Goal: Task Accomplishment & Management: Use online tool/utility

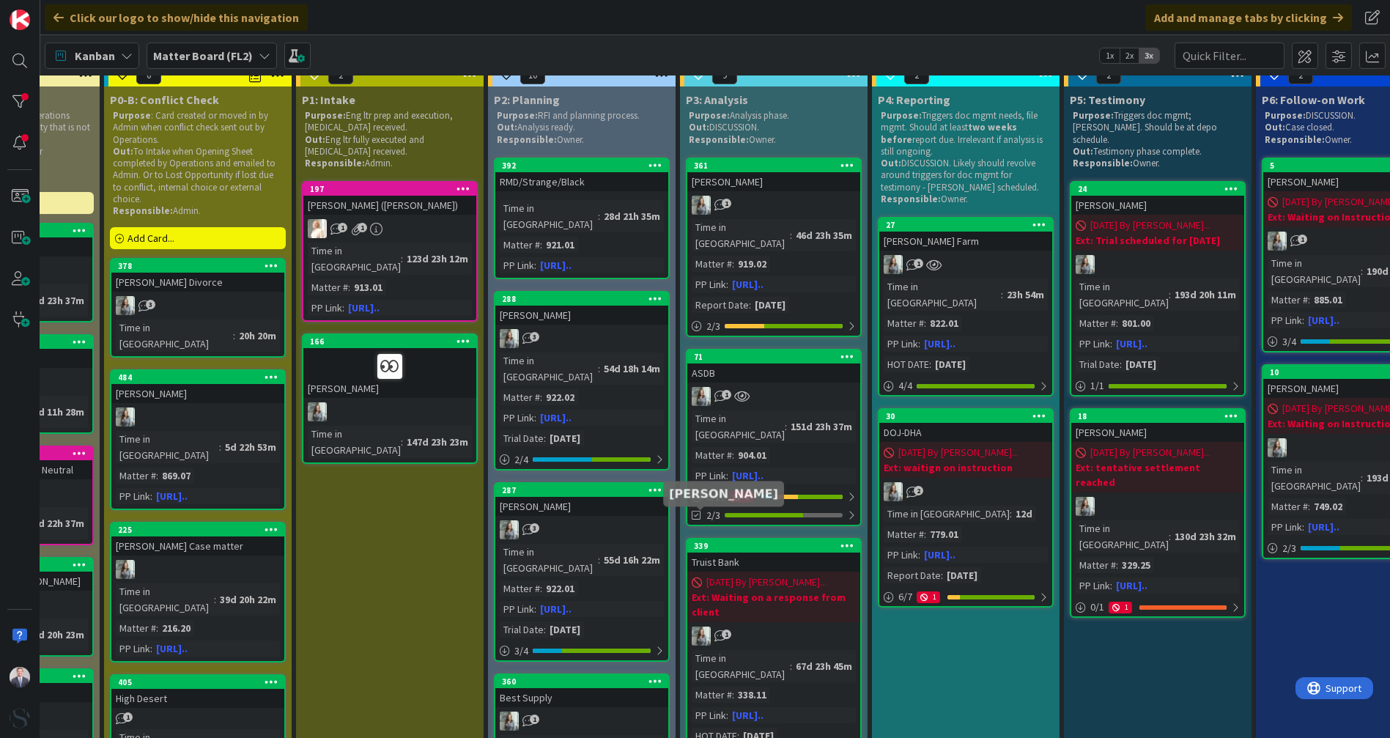
scroll to position [0, 325]
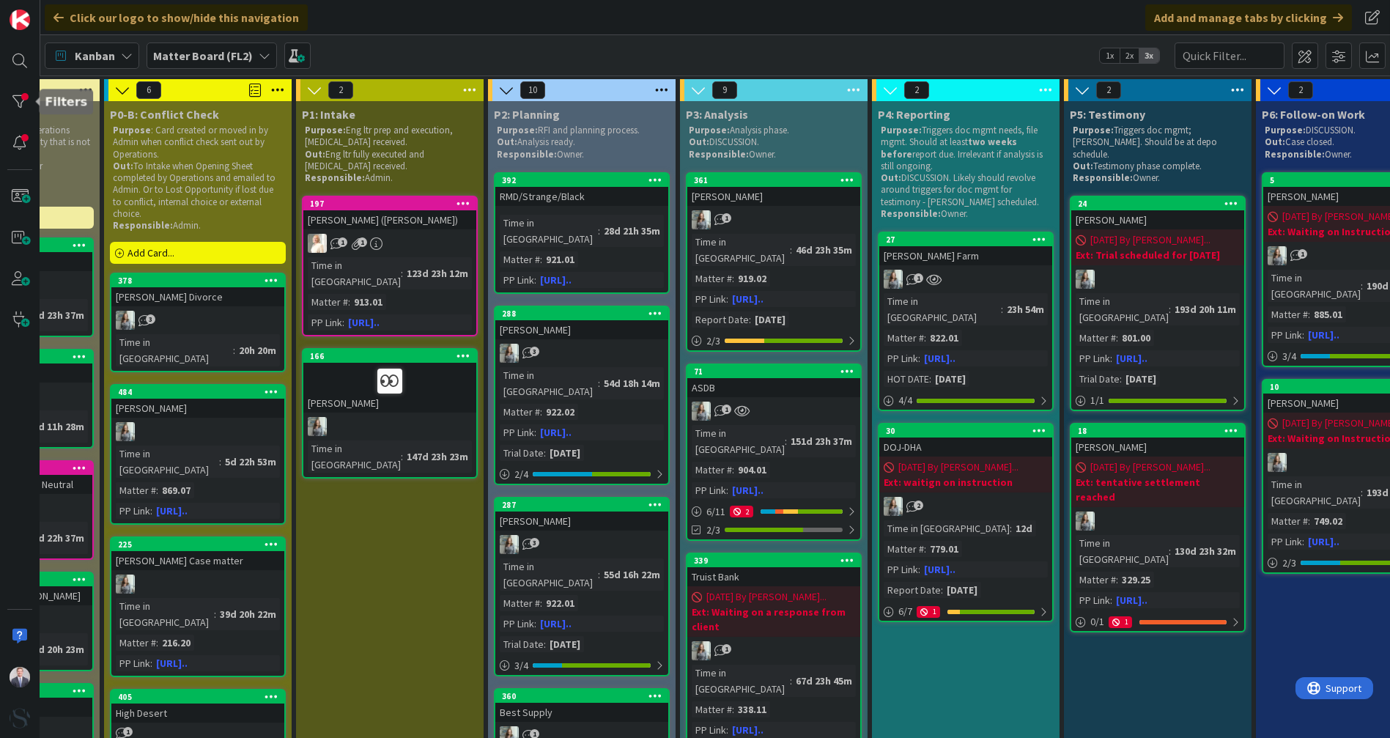
click at [22, 101] on div at bounding box center [19, 101] width 29 height 29
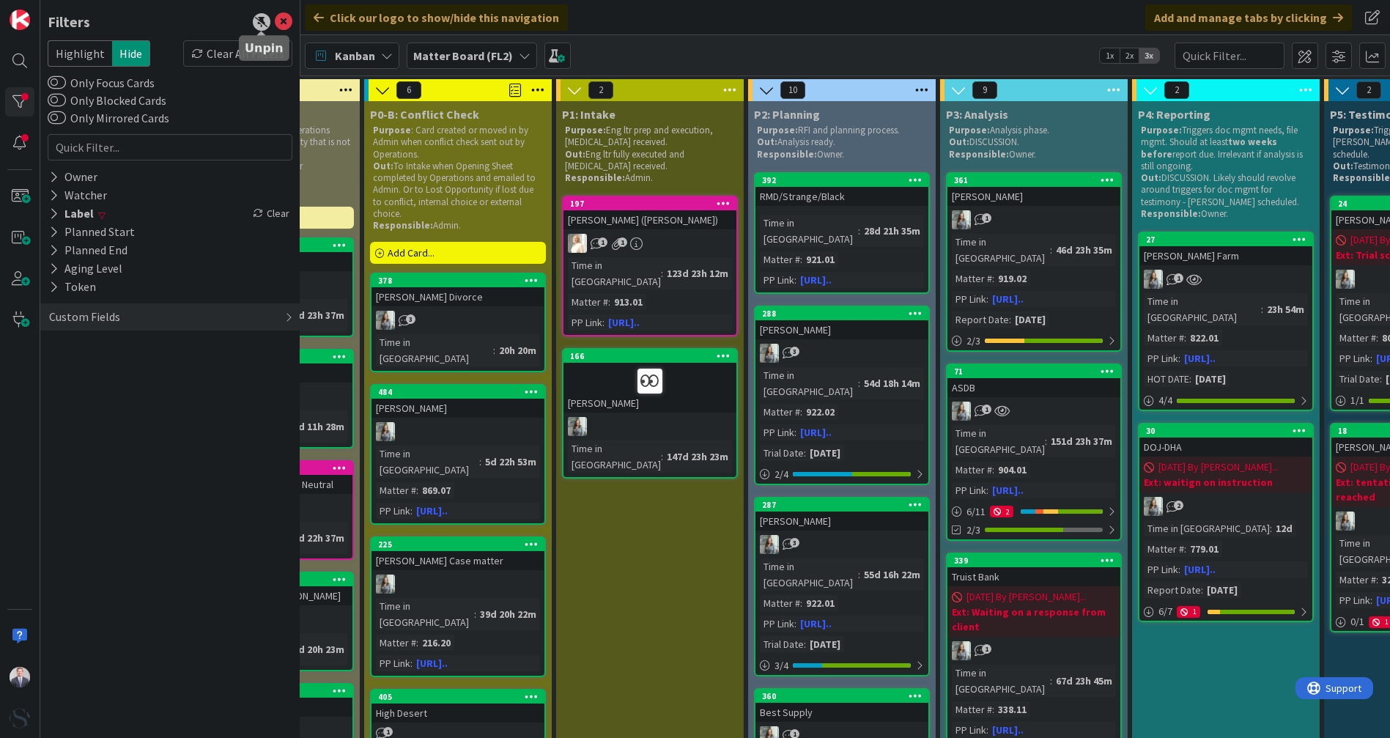
click at [260, 24] on div at bounding box center [262, 22] width 18 height 18
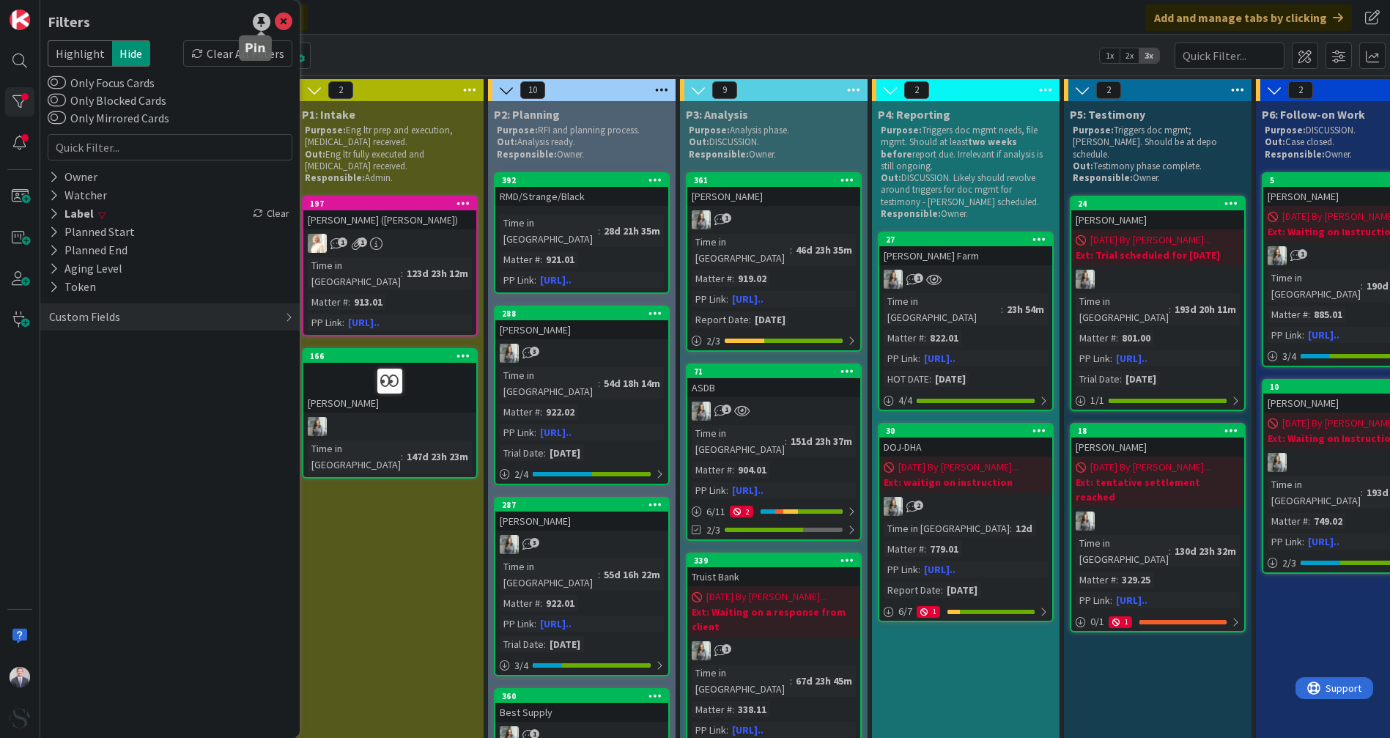
click at [260, 24] on div at bounding box center [262, 22] width 18 height 18
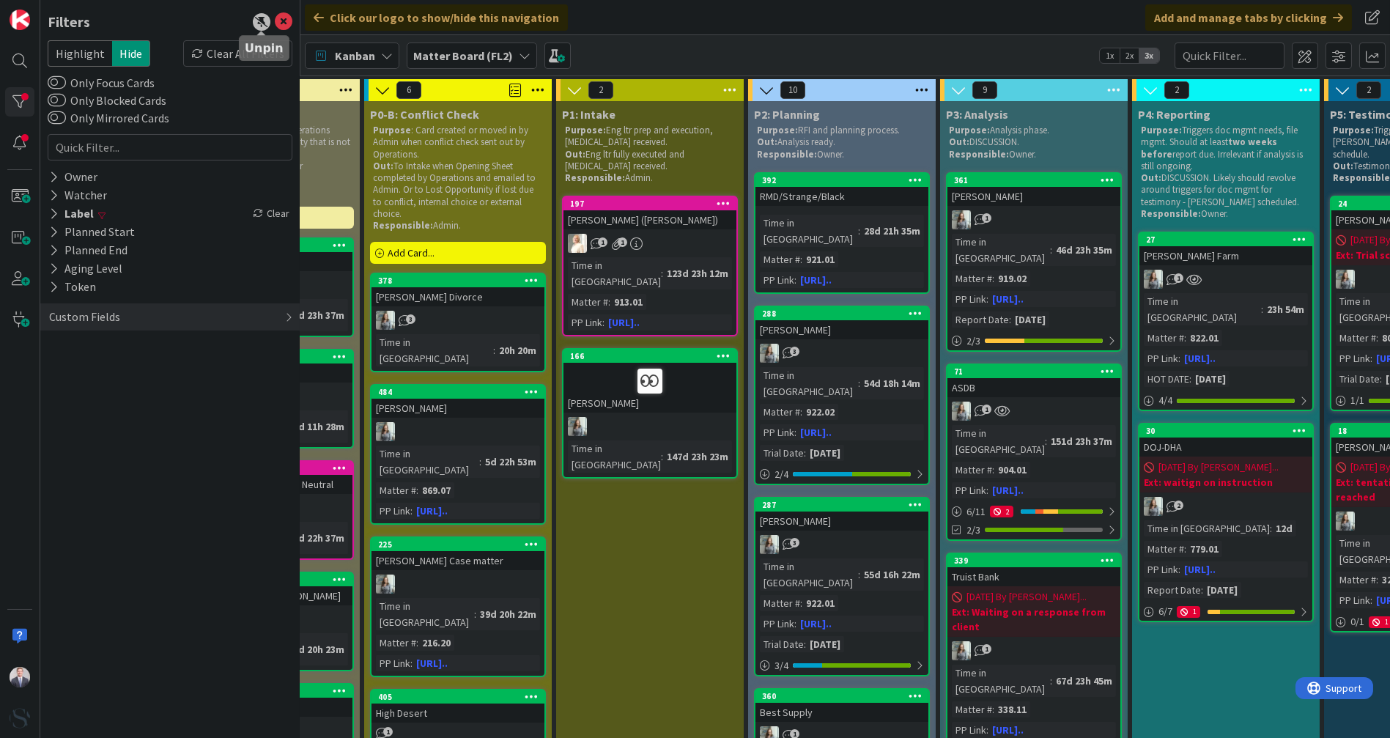
click at [260, 24] on div at bounding box center [262, 22] width 18 height 18
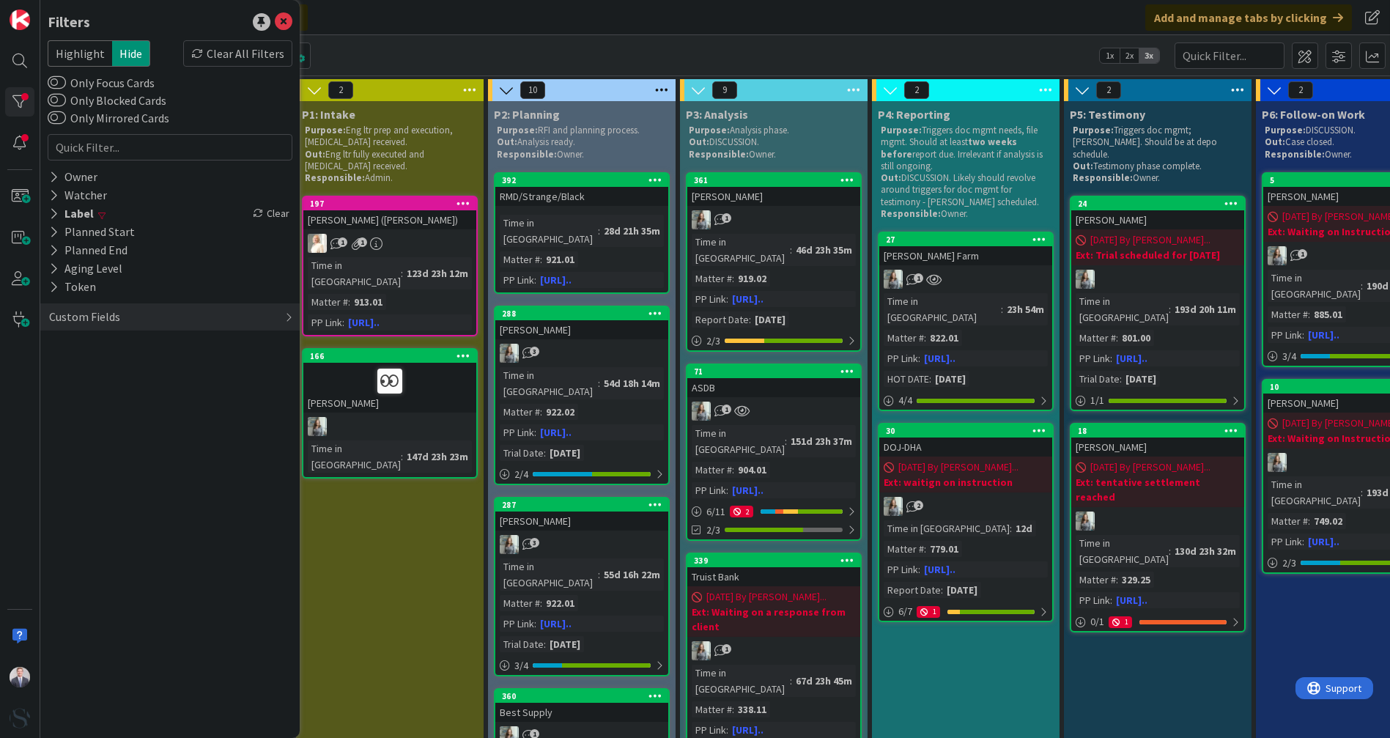
click at [231, 480] on div "Filters Highlight Hide Clear All Filters Only Focus Cards Only Blocked Cards On…" at bounding box center [169, 369] width 259 height 738
click at [283, 18] on icon at bounding box center [284, 22] width 18 height 18
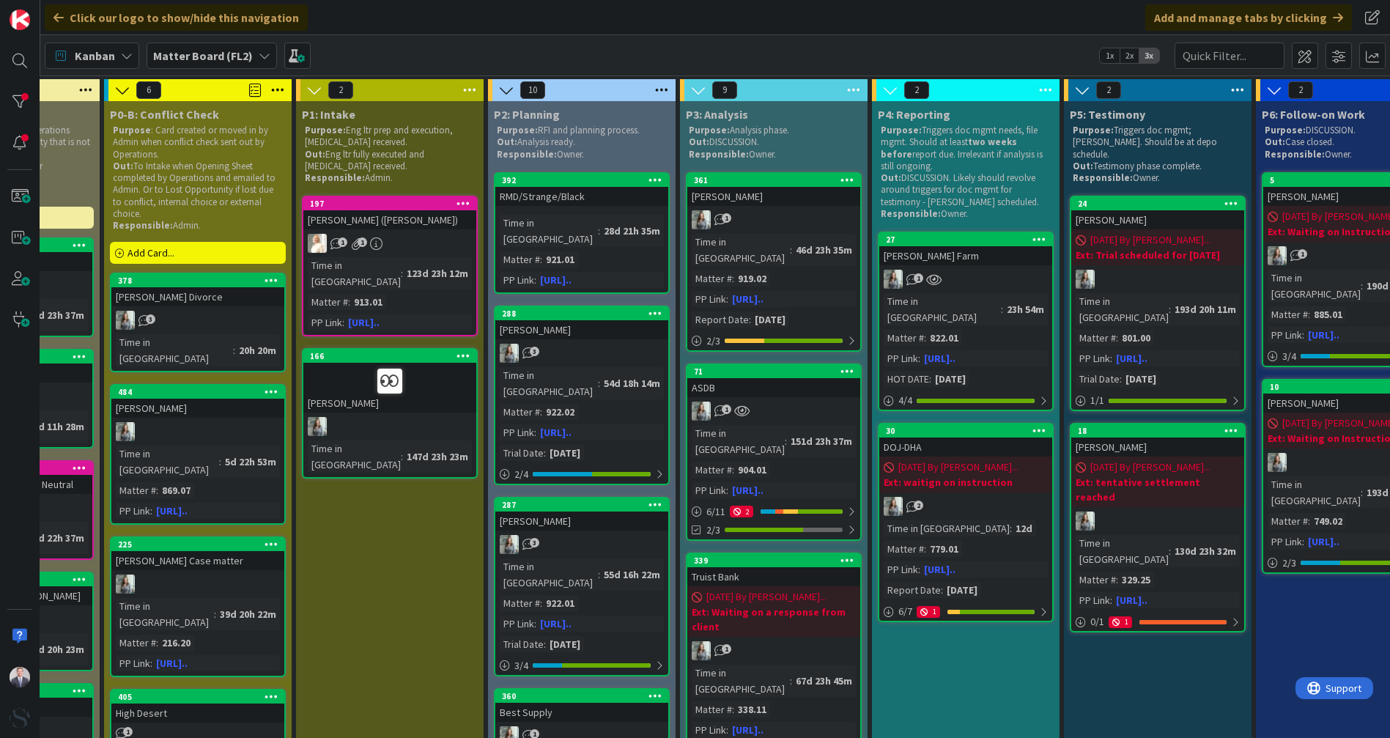
click at [12, 125] on div at bounding box center [20, 369] width 40 height 738
click at [16, 107] on div at bounding box center [19, 101] width 29 height 29
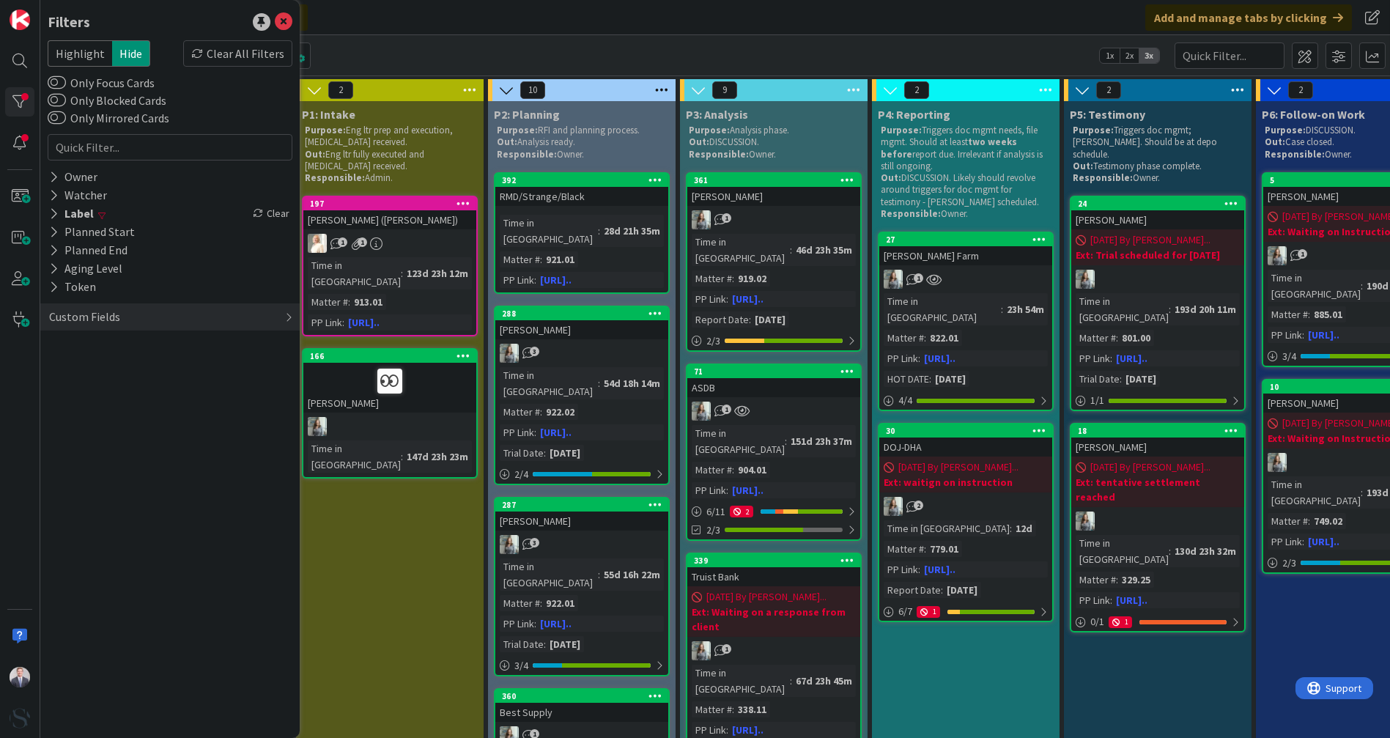
click at [244, 45] on div "Clear All Filters" at bounding box center [237, 53] width 109 height 26
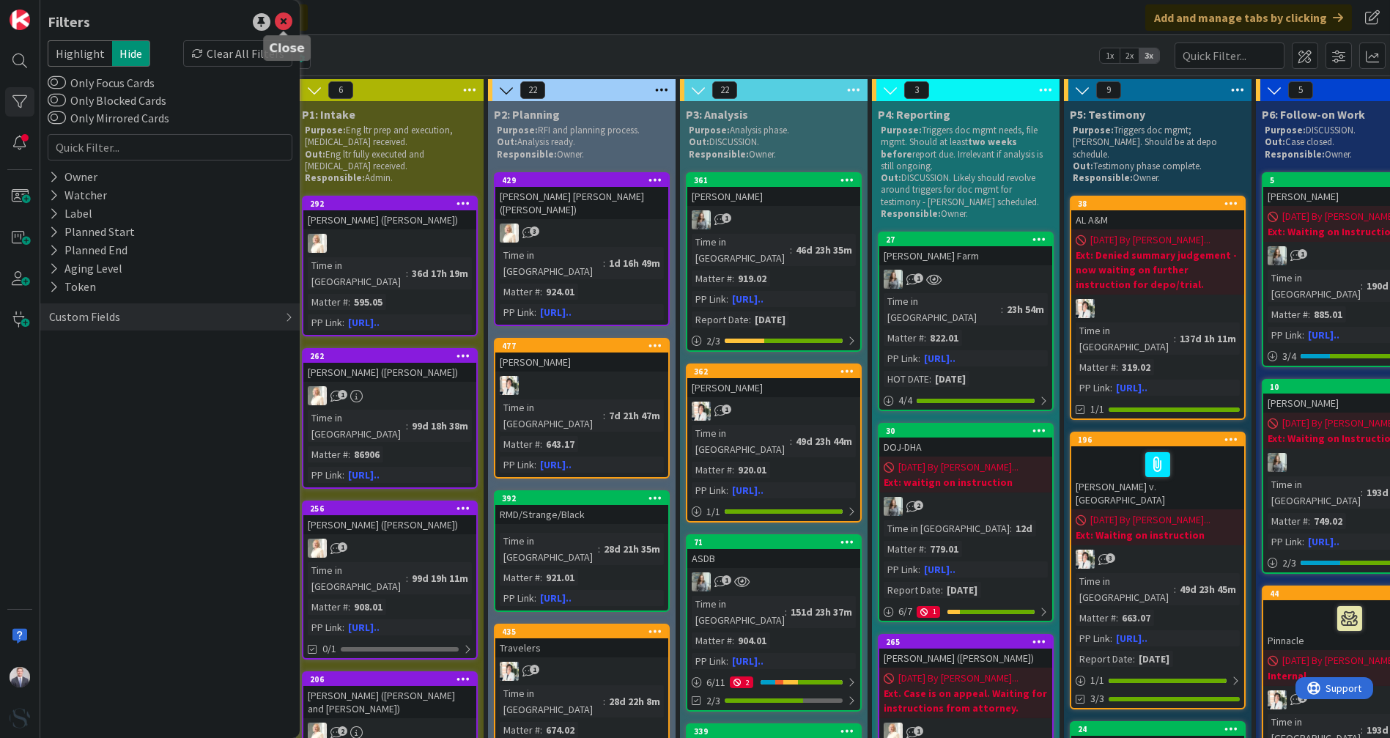
click at [281, 22] on icon at bounding box center [284, 22] width 18 height 18
